Goal: Transaction & Acquisition: Download file/media

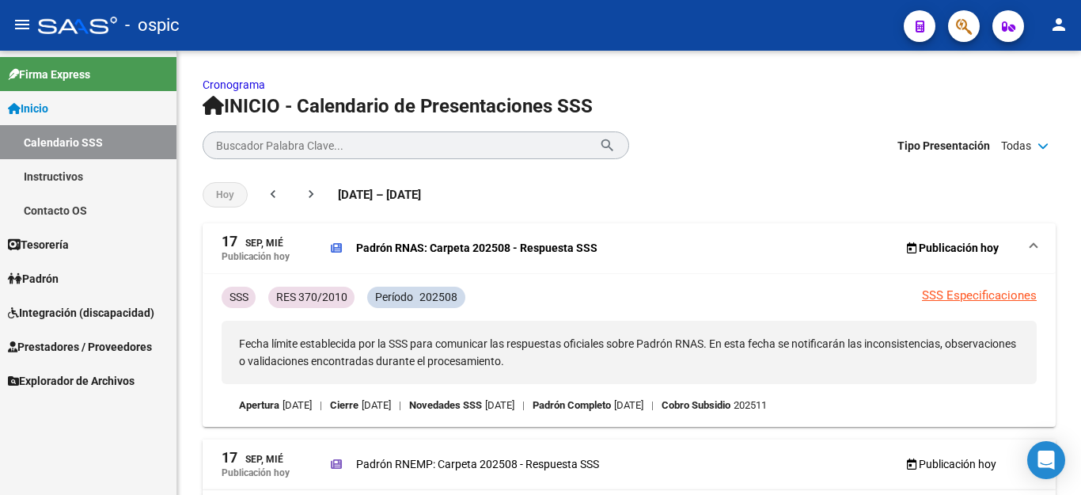
scroll to position [158, 0]
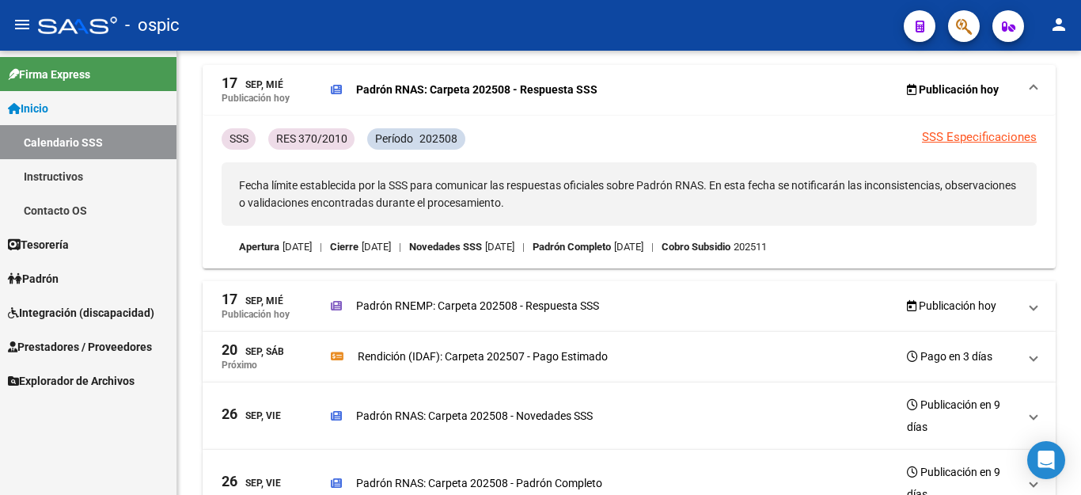
click at [56, 306] on span "Integración (discapacidad)" at bounding box center [81, 312] width 146 height 17
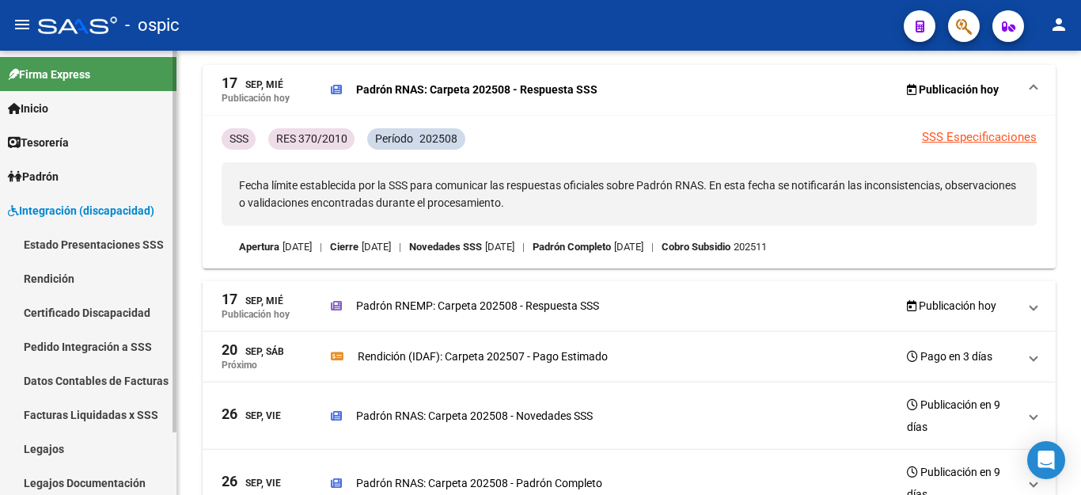
click at [89, 418] on link "Facturas Liquidadas x SSS" at bounding box center [88, 414] width 177 height 34
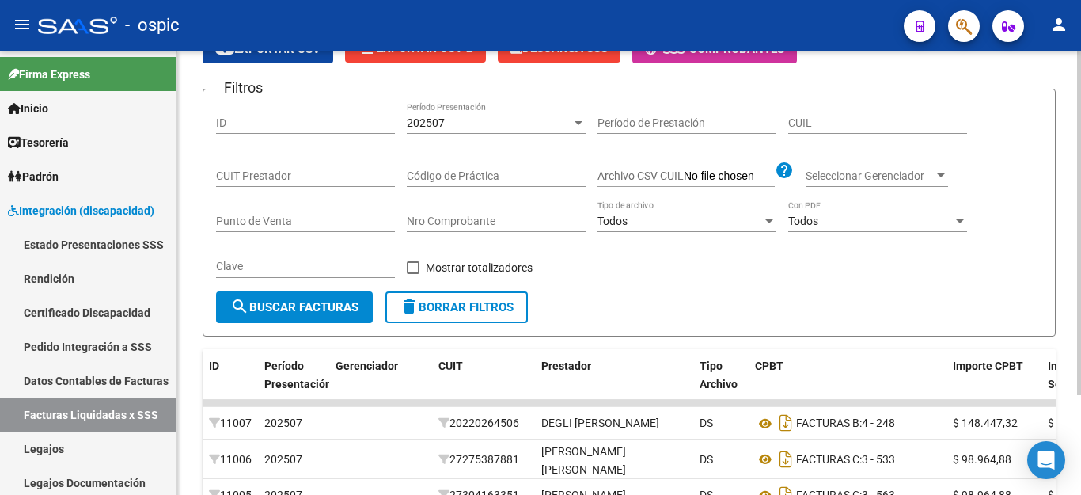
scroll to position [158, 0]
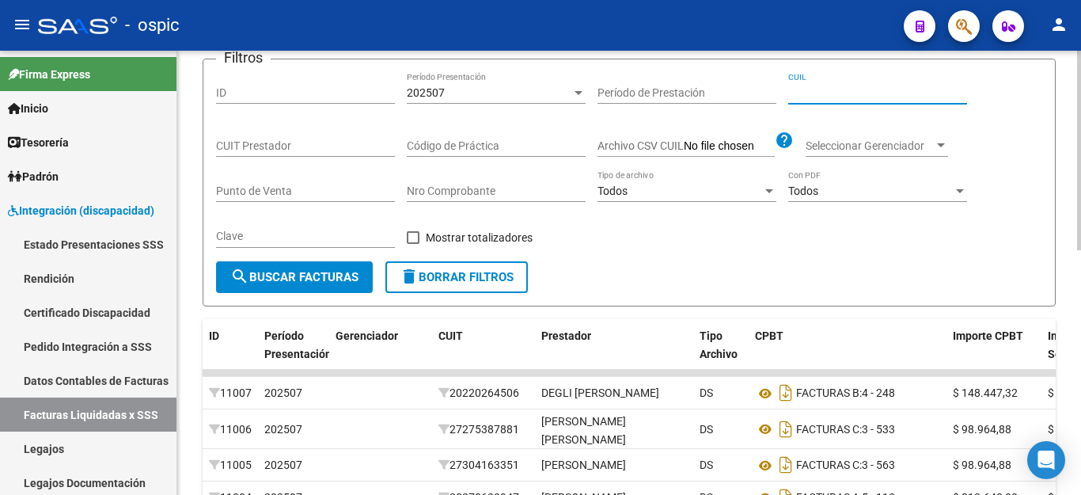
paste input "20-55099866-2"
type input "20-55099866-2"
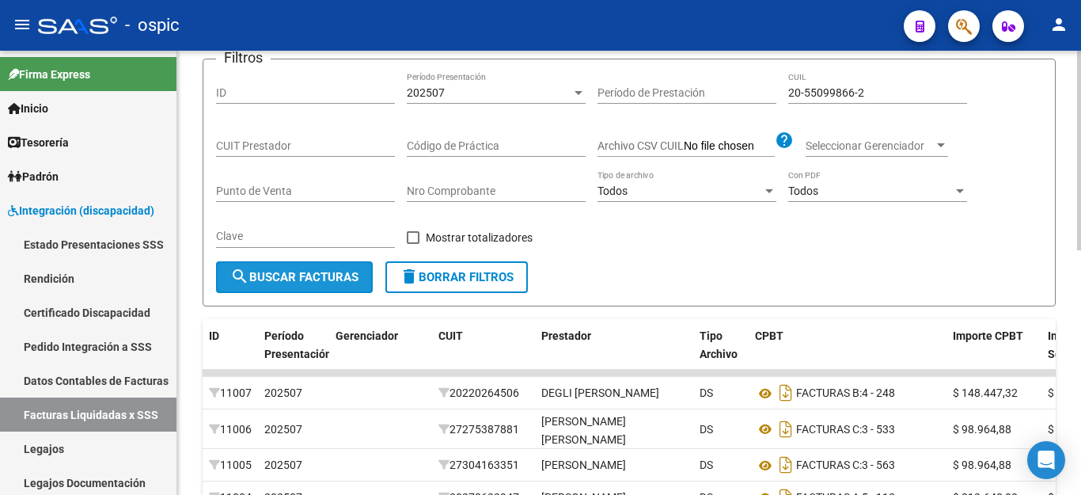
click at [350, 284] on span "search Buscar Facturas" at bounding box center [294, 277] width 128 height 14
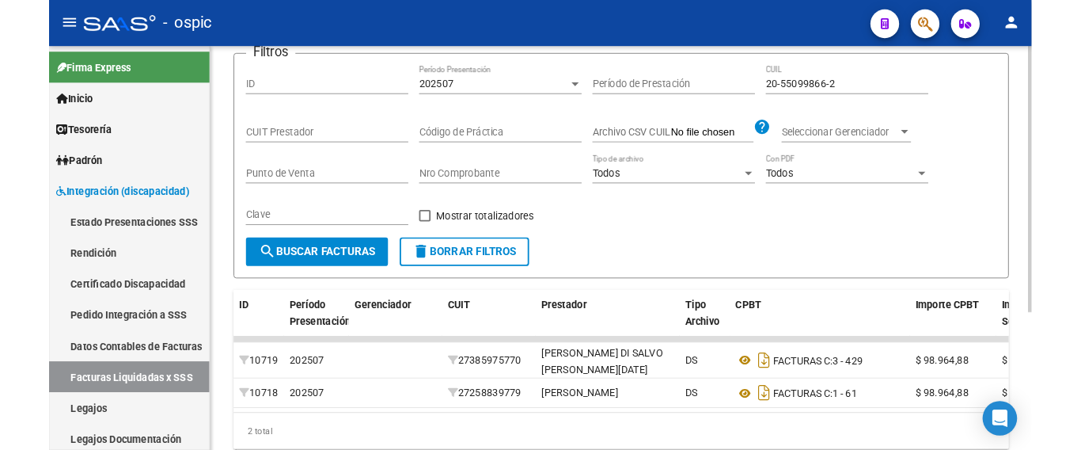
scroll to position [229, 0]
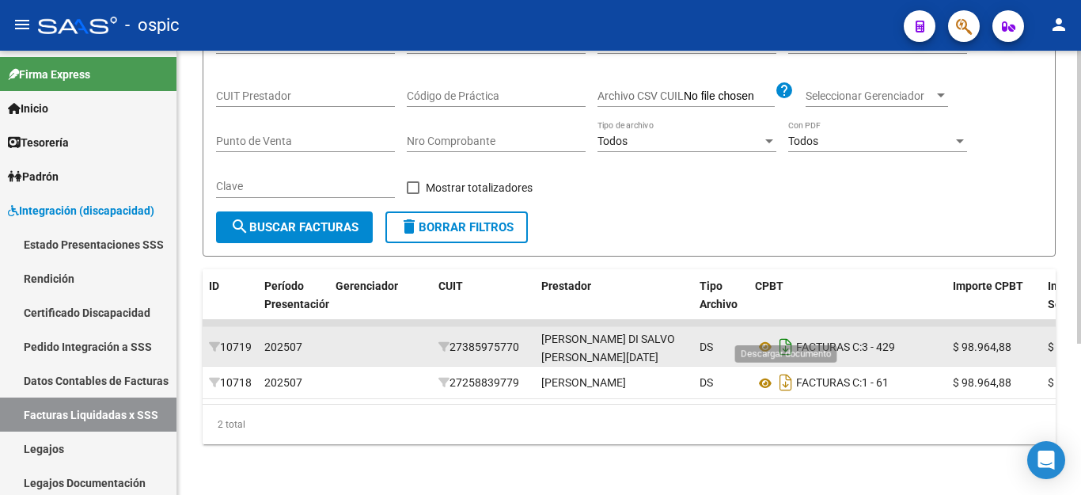
click at [787, 335] on icon "Descargar documento" at bounding box center [786, 346] width 21 height 25
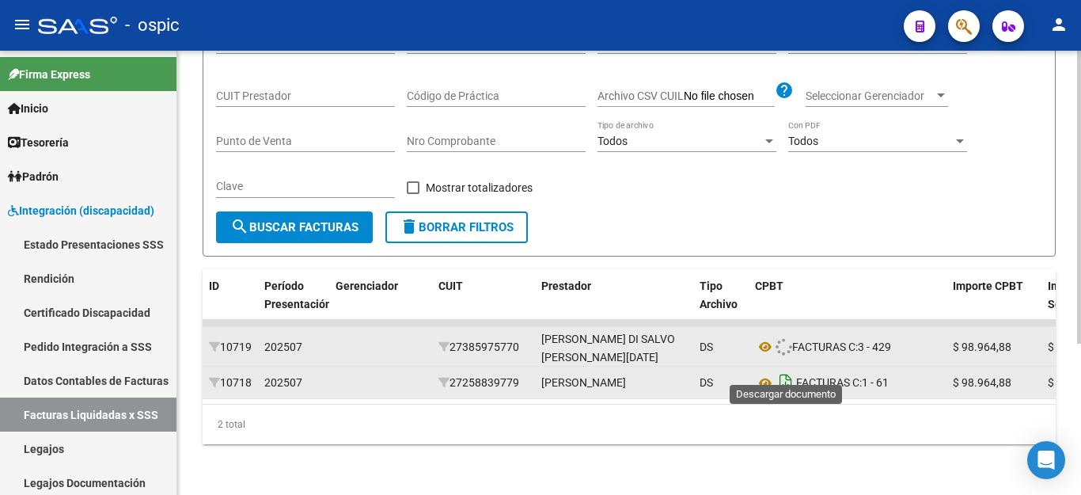
click at [783, 370] on icon "Descargar documento" at bounding box center [786, 382] width 21 height 25
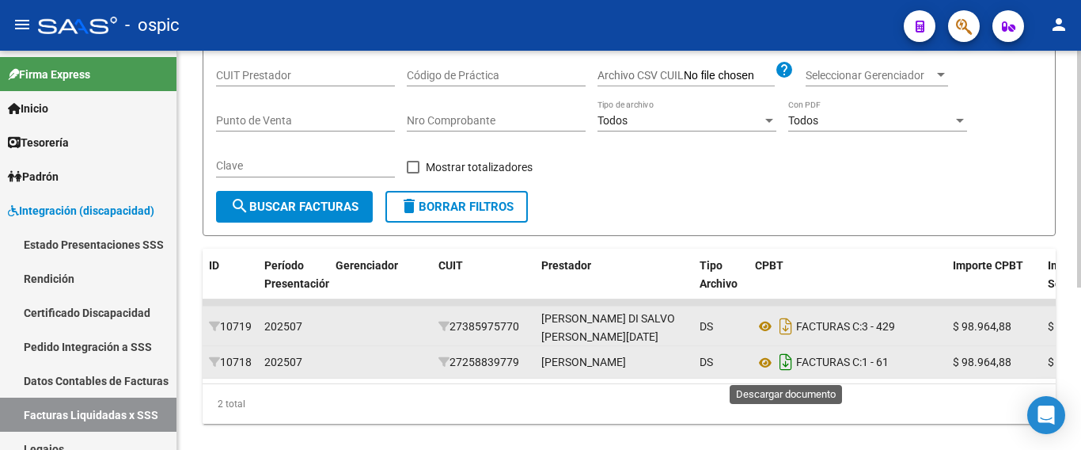
click at [784, 374] on icon "Descargar documento" at bounding box center [786, 361] width 21 height 25
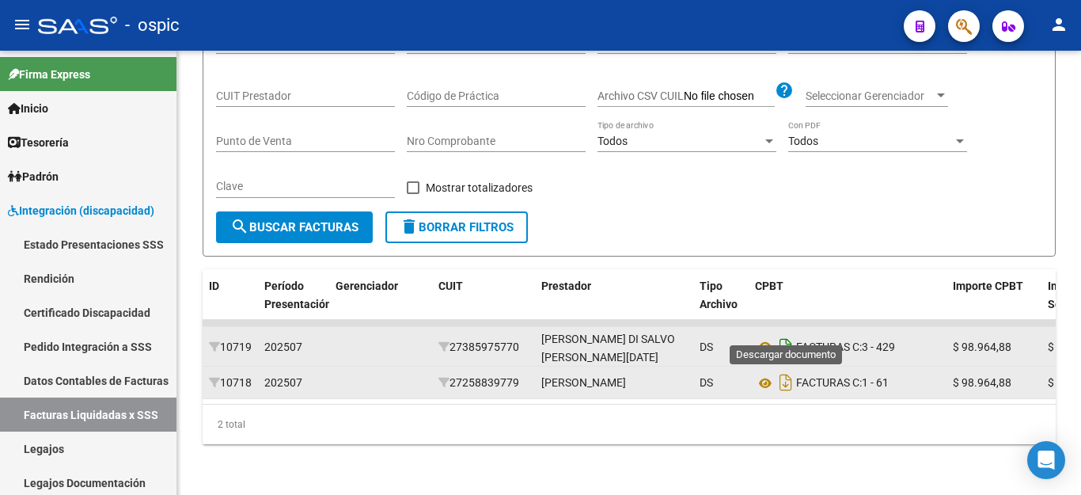
click at [781, 334] on icon "Descargar documento" at bounding box center [786, 346] width 21 height 25
